Goal: Task Accomplishment & Management: Manage account settings

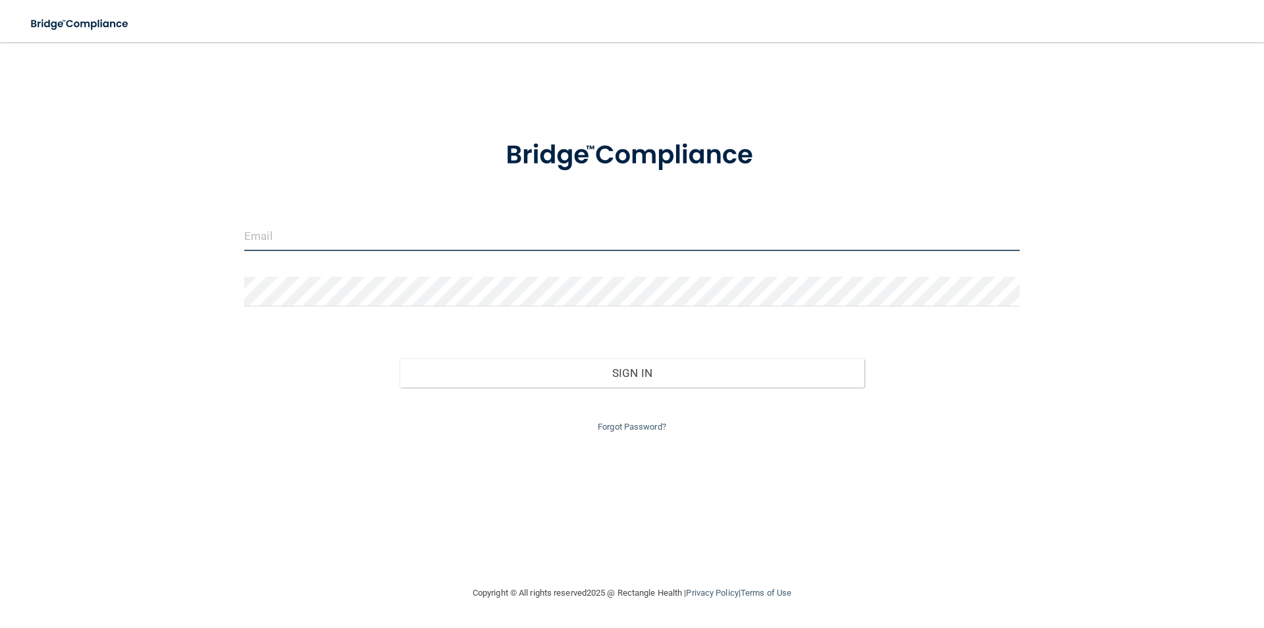
click at [331, 234] on input "email" at bounding box center [632, 236] width 776 height 30
type input "[EMAIL_ADDRESS][DOMAIN_NAME]"
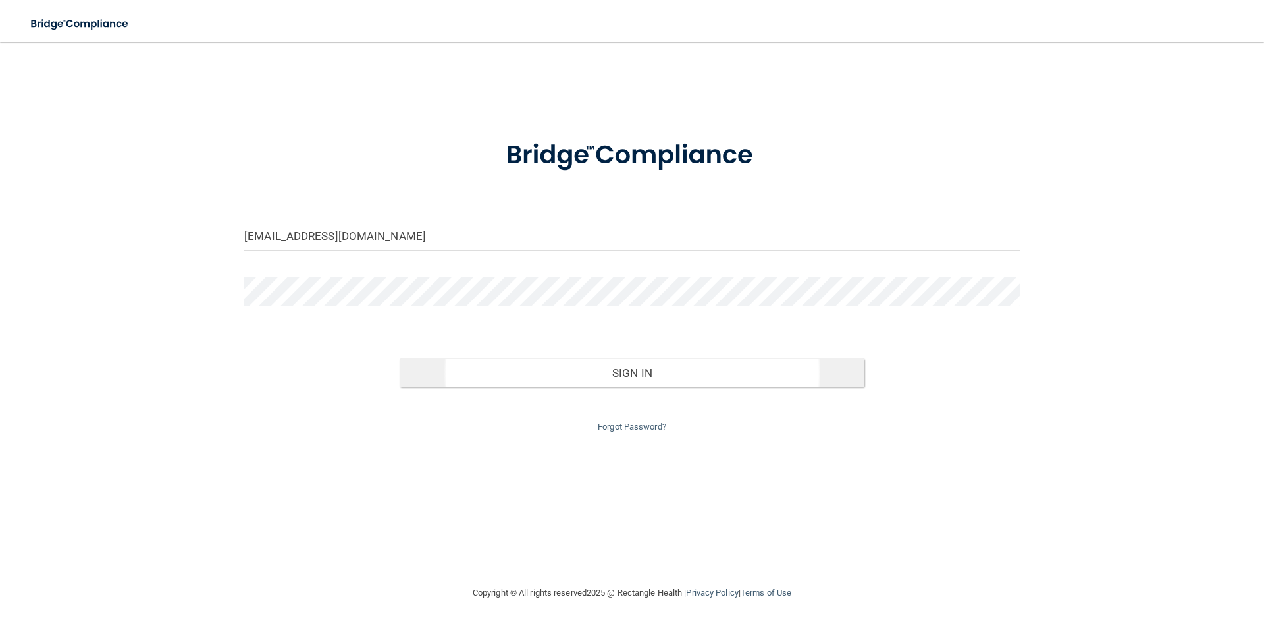
click at [593, 386] on div "Invalid email/password. You don't have permission to access that page. Sign In …" at bounding box center [631, 383] width 795 height 103
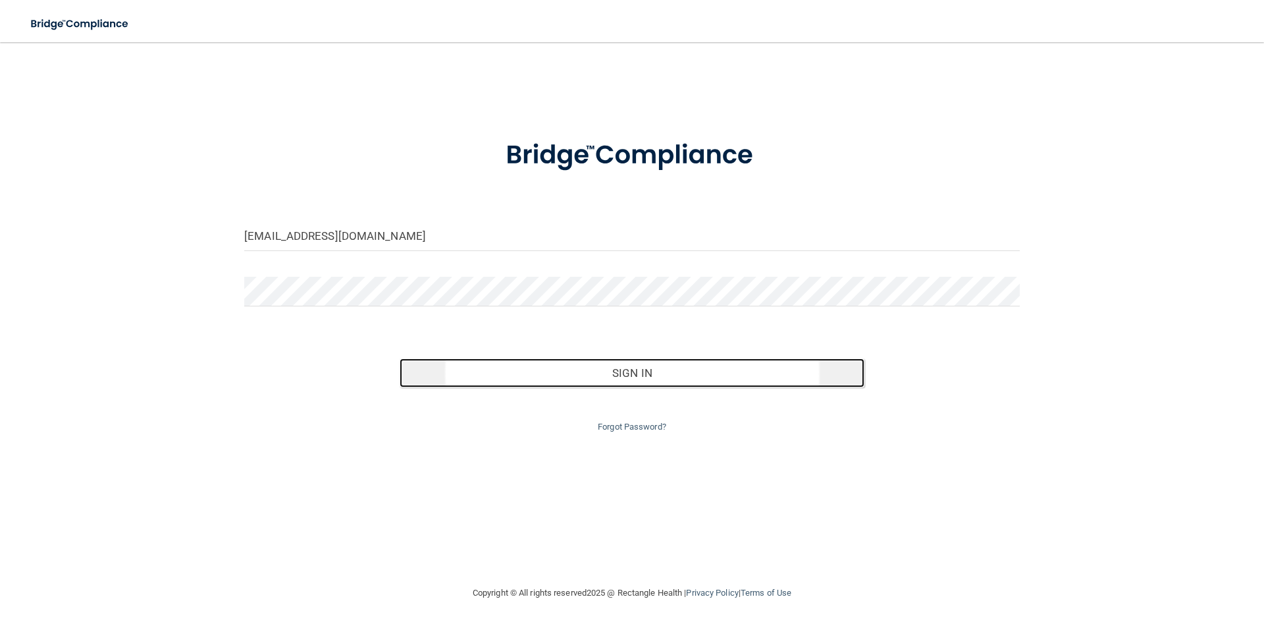
click at [593, 382] on button "Sign In" at bounding box center [633, 372] width 466 height 29
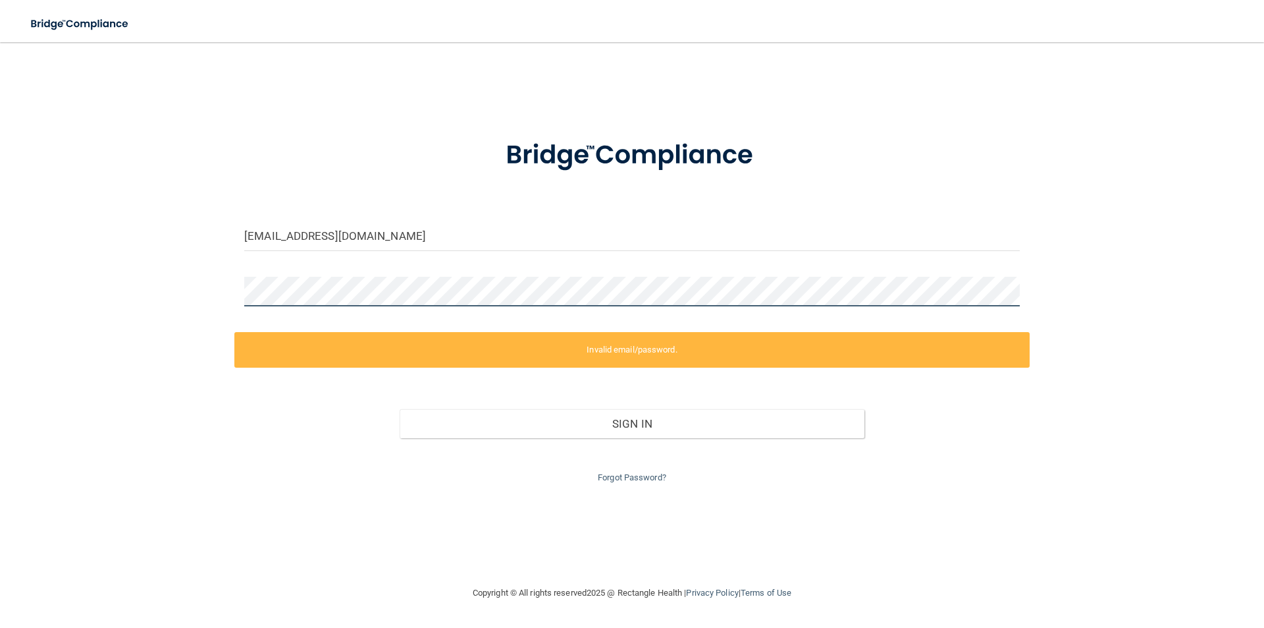
click at [225, 288] on div "[EMAIL_ADDRESS][DOMAIN_NAME] Invalid email/password. You don't have permission …" at bounding box center [632, 313] width 1212 height 516
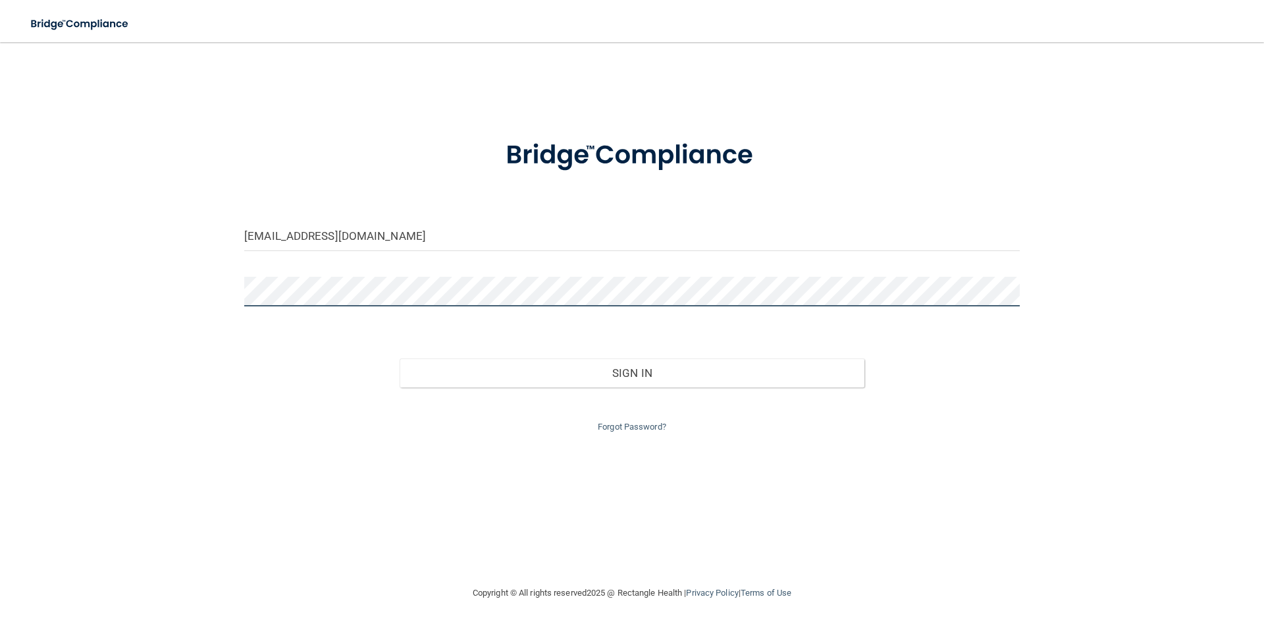
click at [400, 358] on button "Sign In" at bounding box center [633, 372] width 466 height 29
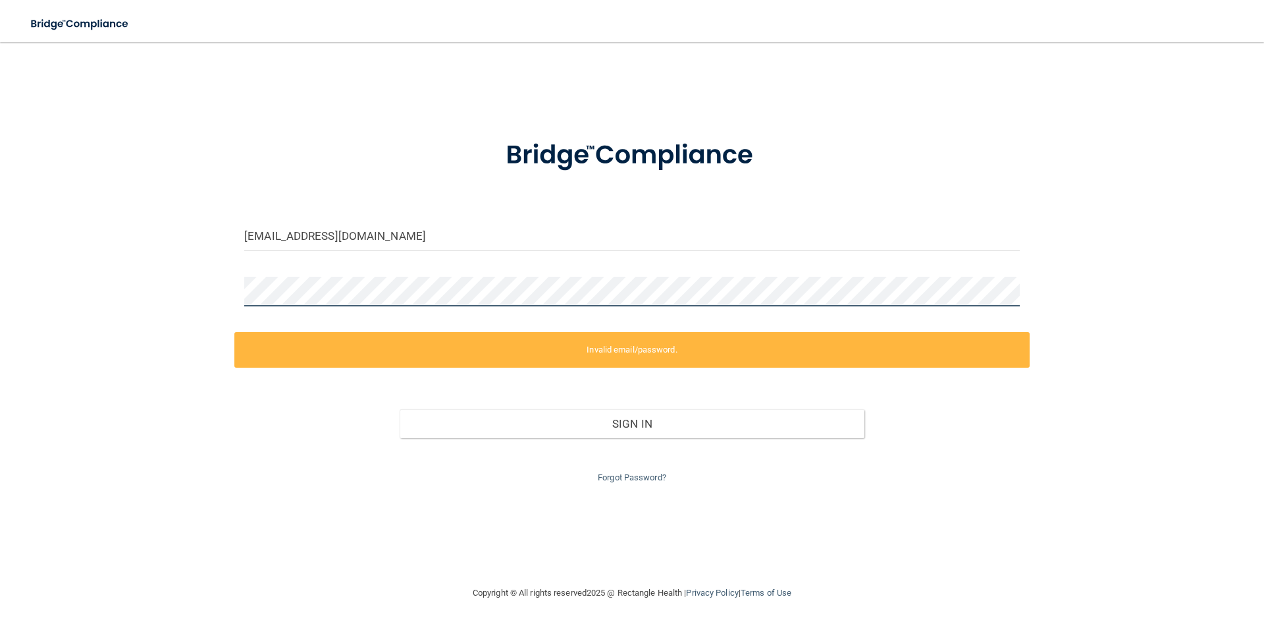
click at [239, 293] on div at bounding box center [631, 297] width 795 height 40
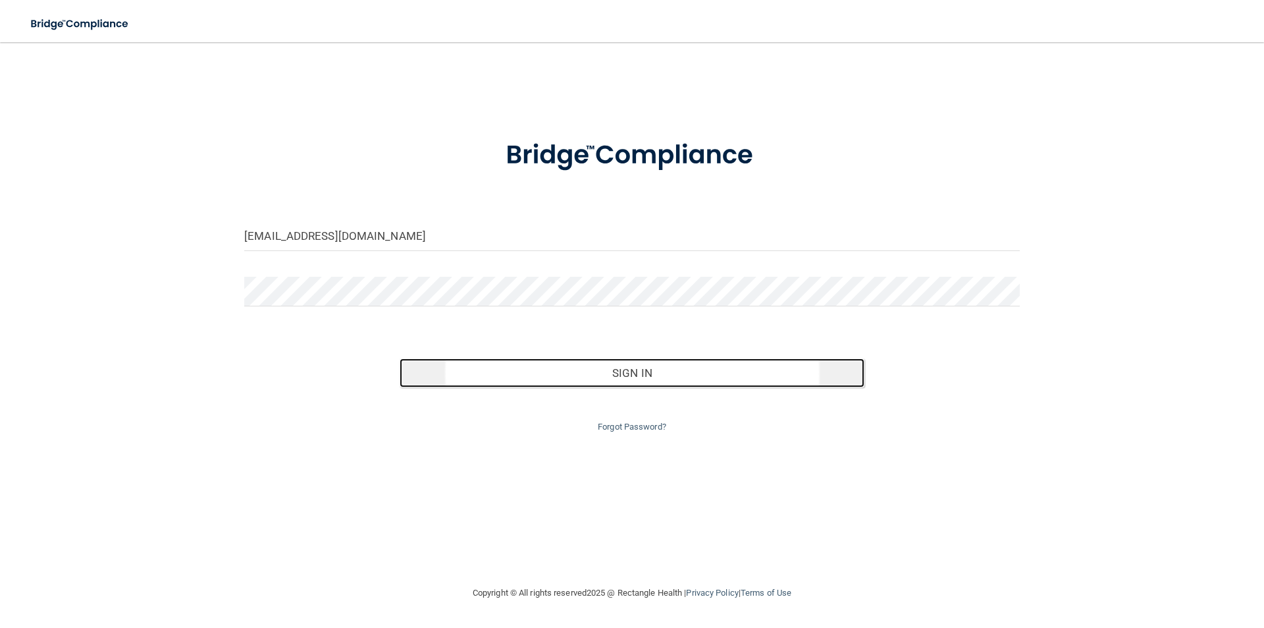
click at [610, 369] on button "Sign In" at bounding box center [633, 372] width 466 height 29
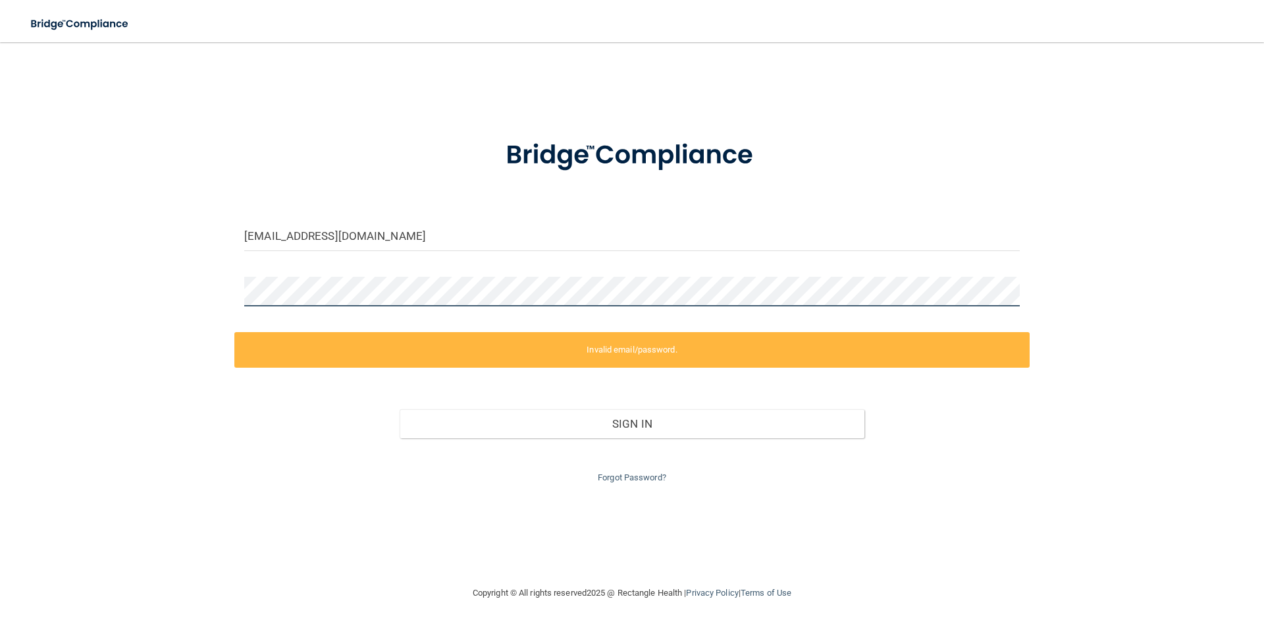
click at [230, 294] on div "[EMAIL_ADDRESS][DOMAIN_NAME] Invalid email/password. You don't have permission …" at bounding box center [632, 313] width 1212 height 516
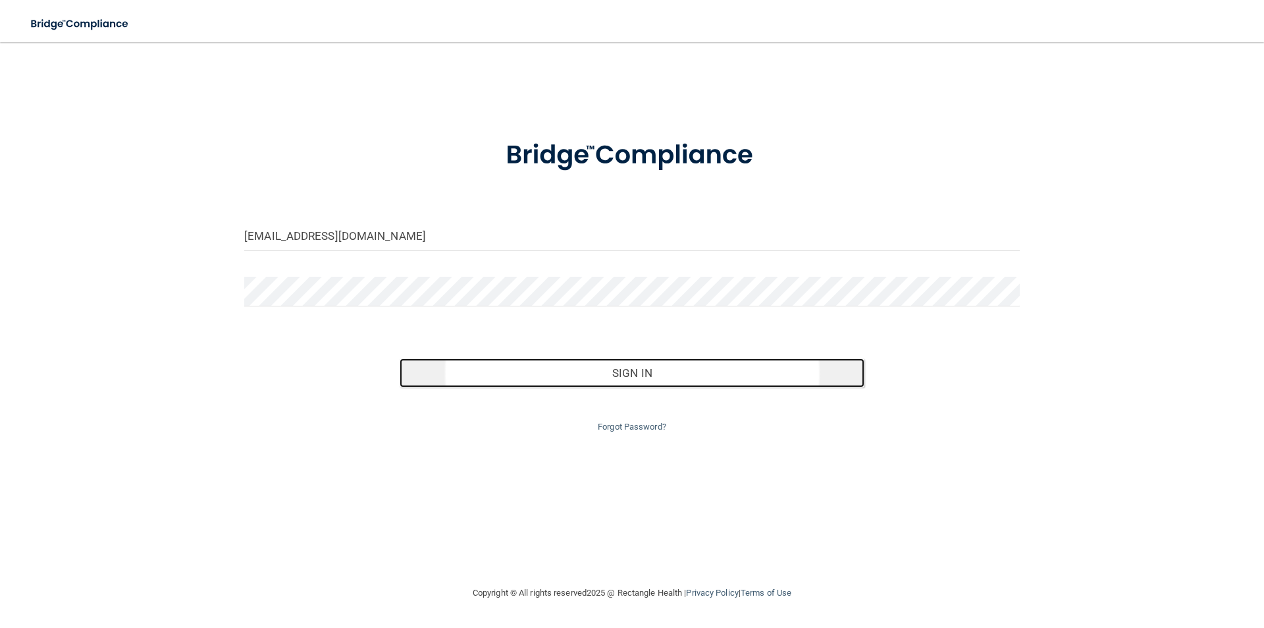
click at [556, 374] on button "Sign In" at bounding box center [633, 372] width 466 height 29
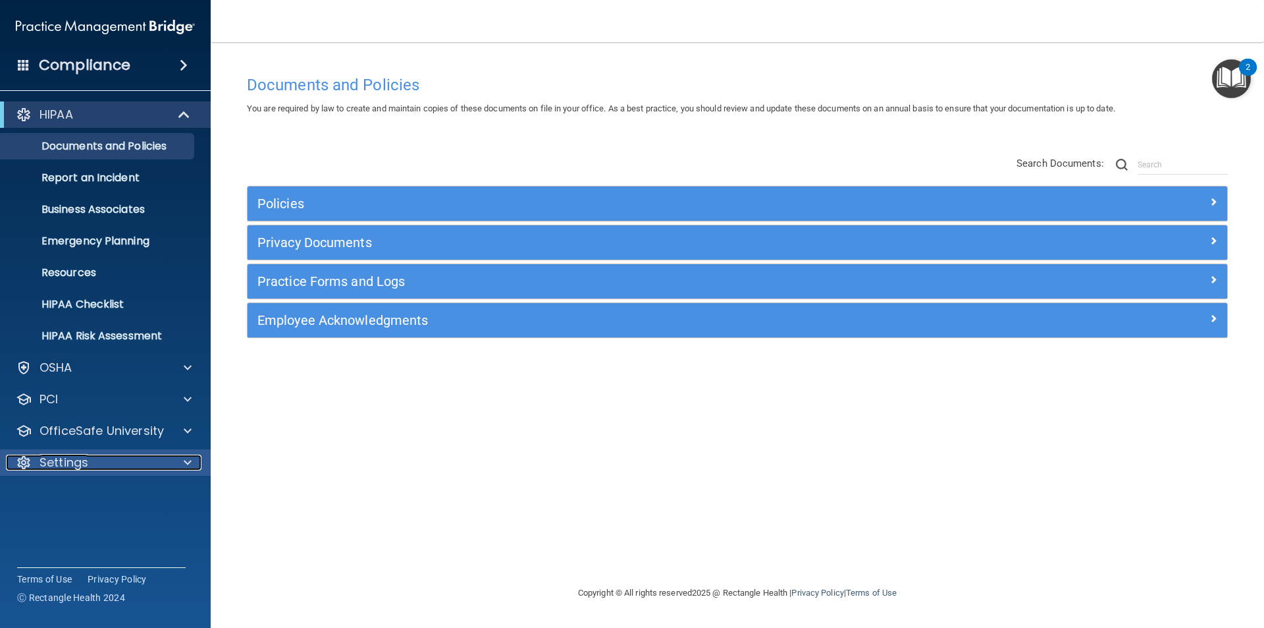
click at [134, 462] on div "Settings" at bounding box center [87, 462] width 163 height 16
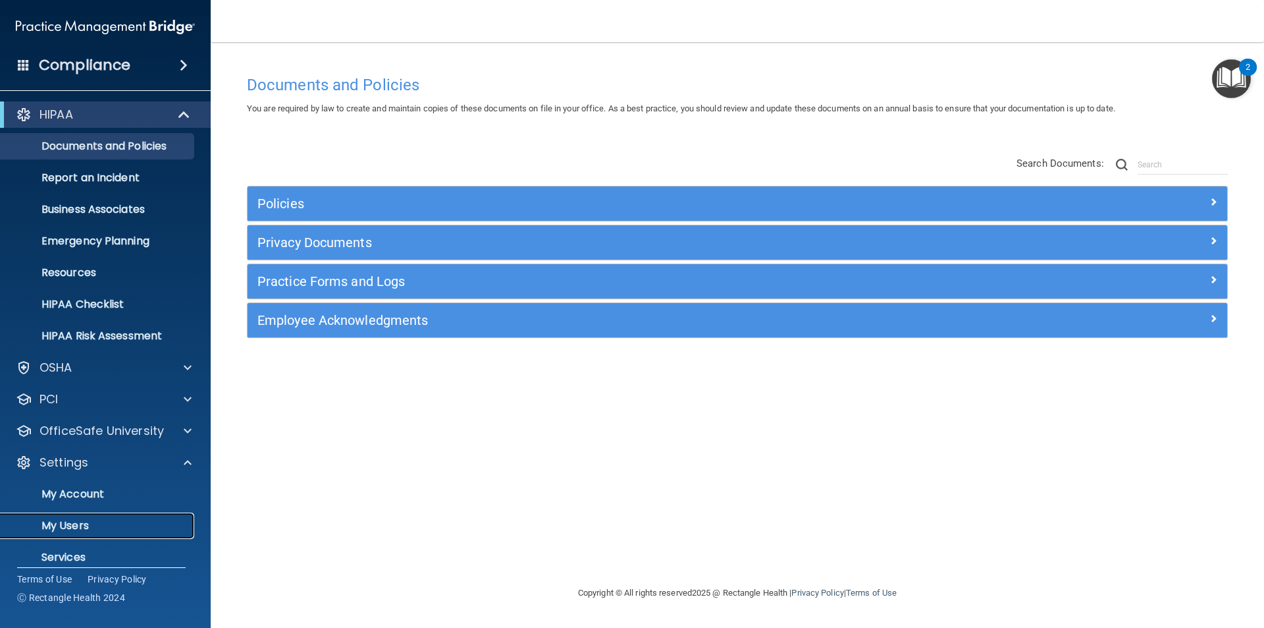
click at [93, 520] on p "My Users" at bounding box center [99, 525] width 180 height 13
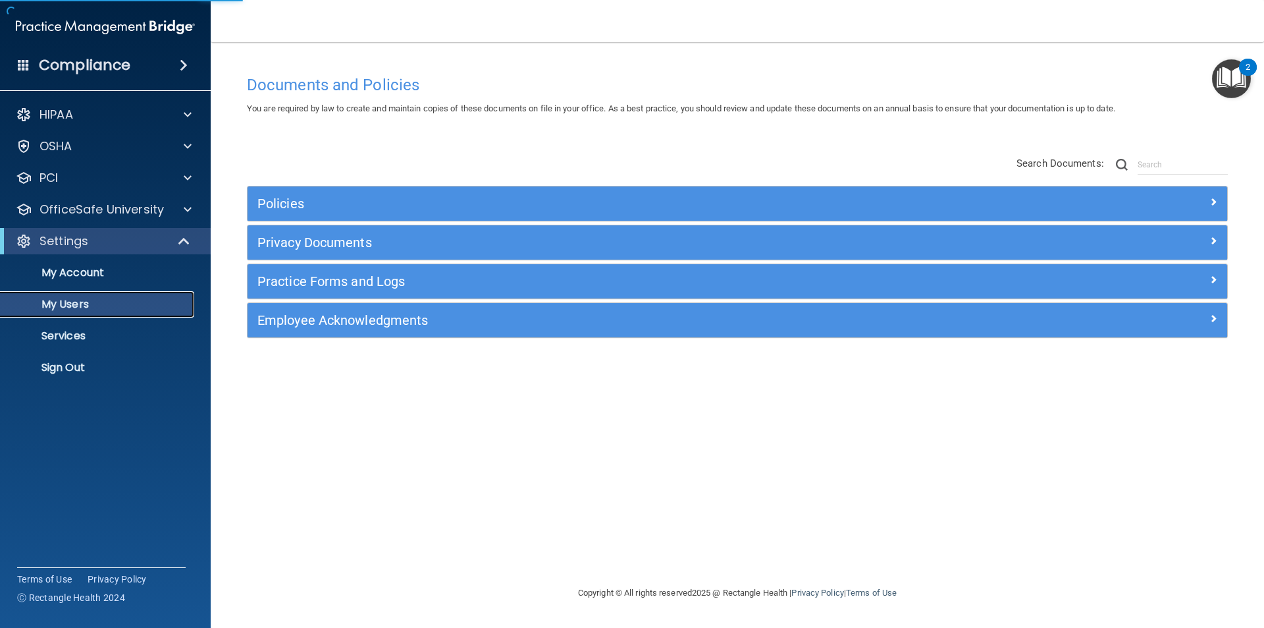
select select "20"
